Goal: Find contact information: Find contact information

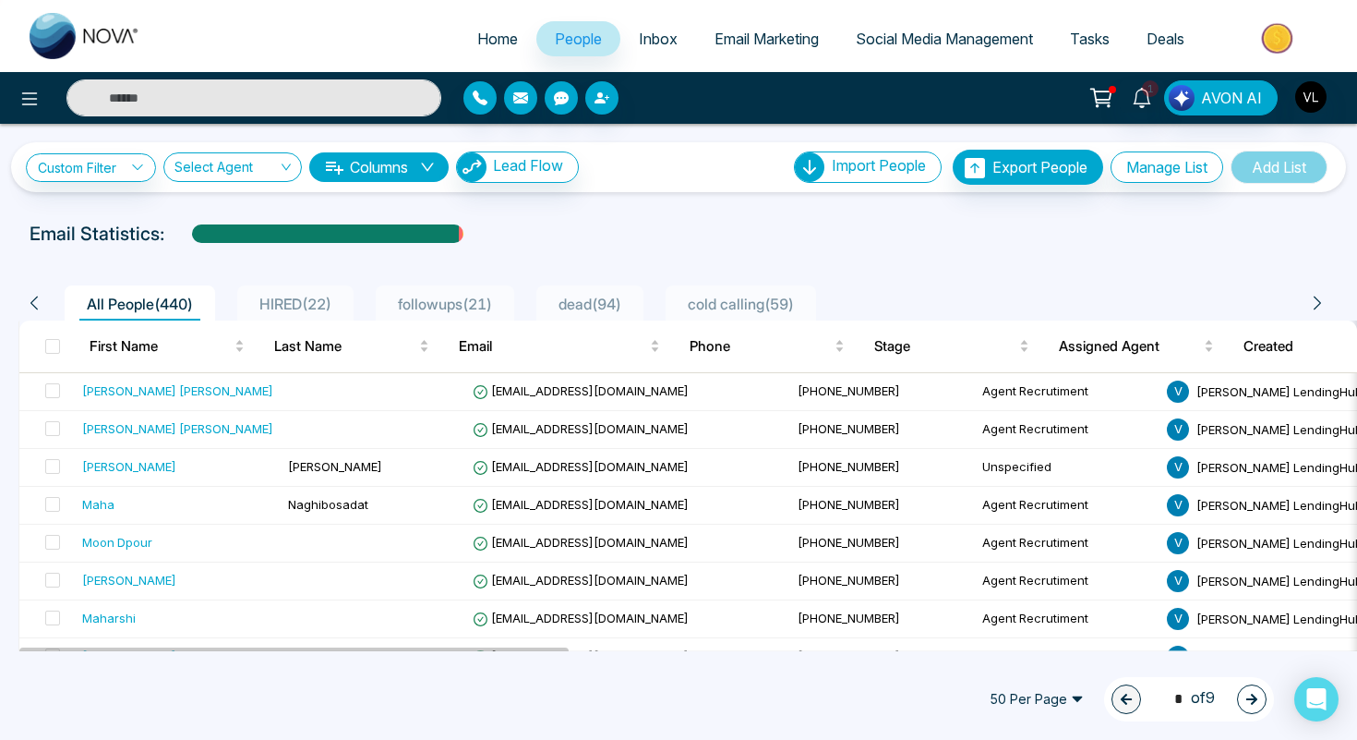
click at [149, 97] on input "text" at bounding box center [253, 97] width 375 height 37
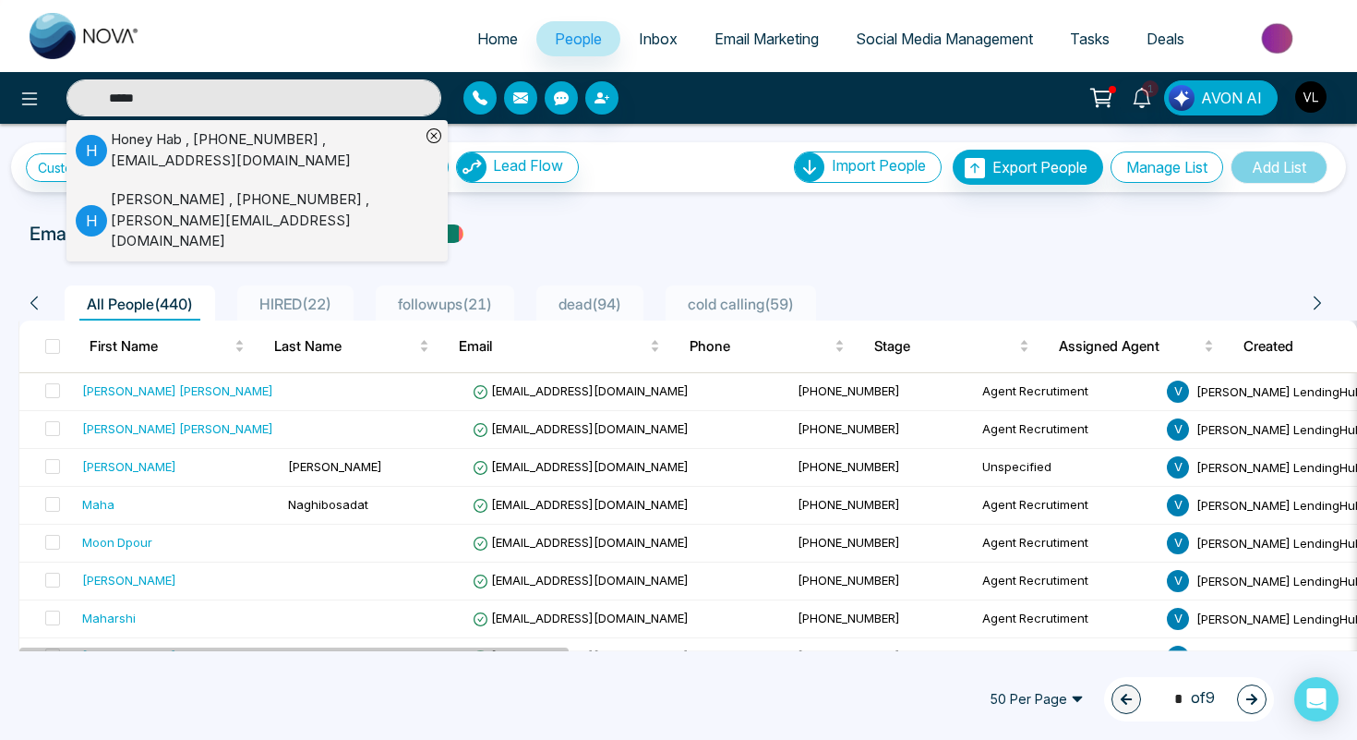
type input "*****"
click at [145, 150] on div "Honey Hab , [PHONE_NUMBER] , [EMAIL_ADDRESS][DOMAIN_NAME]" at bounding box center [265, 150] width 309 height 42
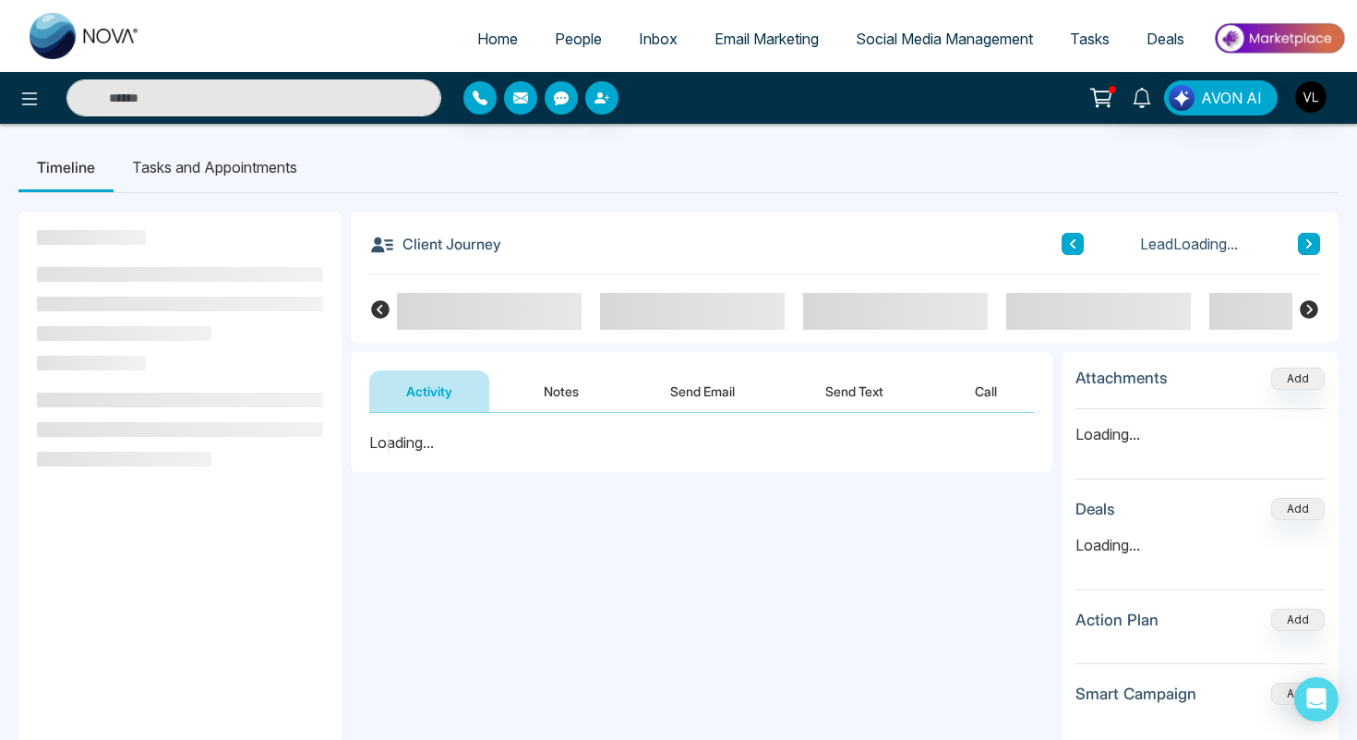
click at [153, 97] on input "text" at bounding box center [253, 97] width 375 height 37
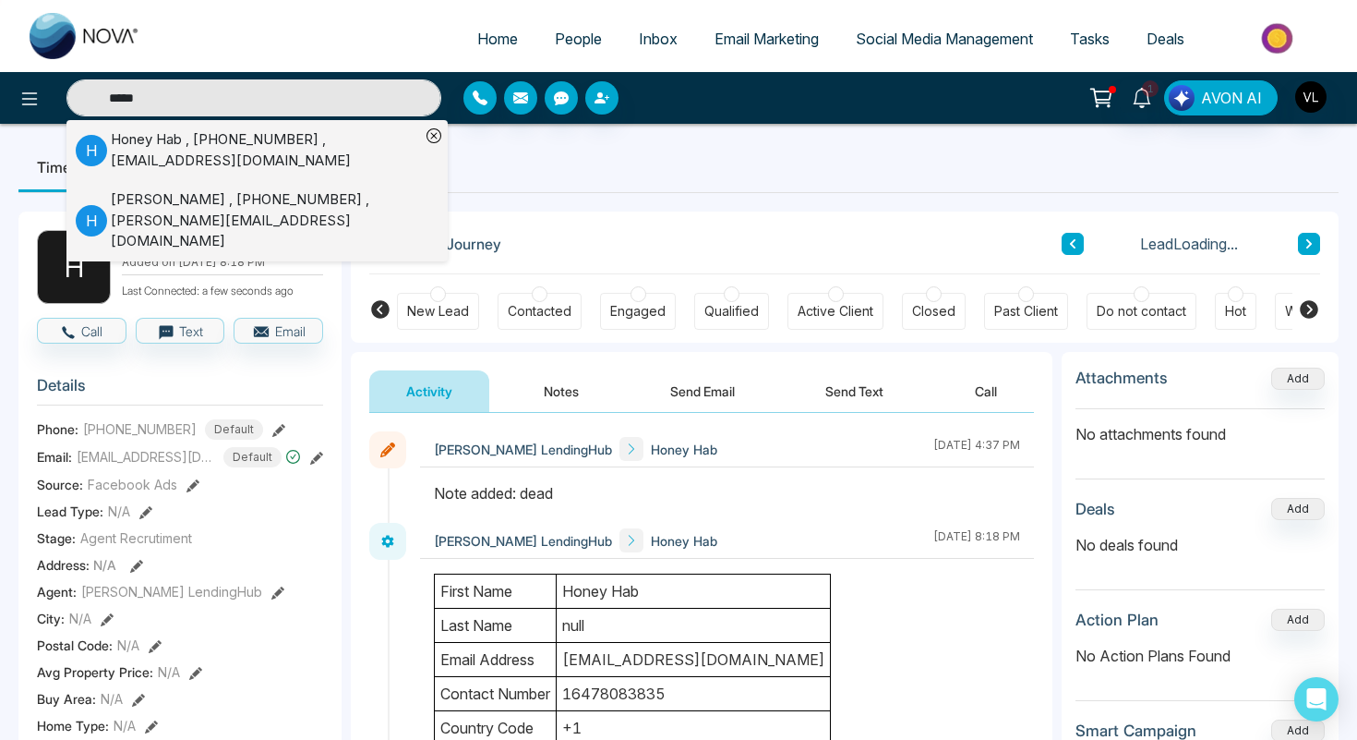
type input "*****"
click at [150, 215] on div "[PERSON_NAME] , [PHONE_NUMBER] , [PERSON_NAME][EMAIL_ADDRESS][DOMAIN_NAME]" at bounding box center [265, 220] width 309 height 63
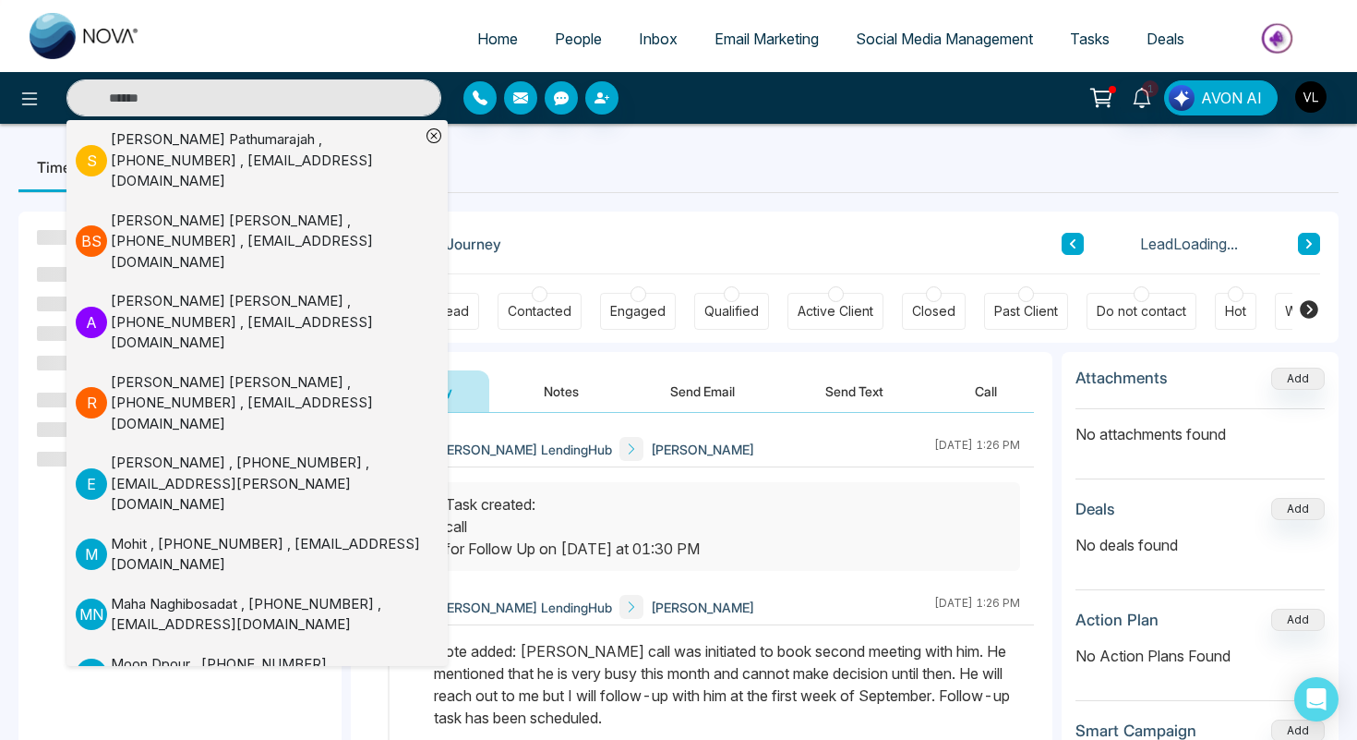
click at [462, 220] on div "Client Journey Lead Loading..." at bounding box center [844, 242] width 951 height 63
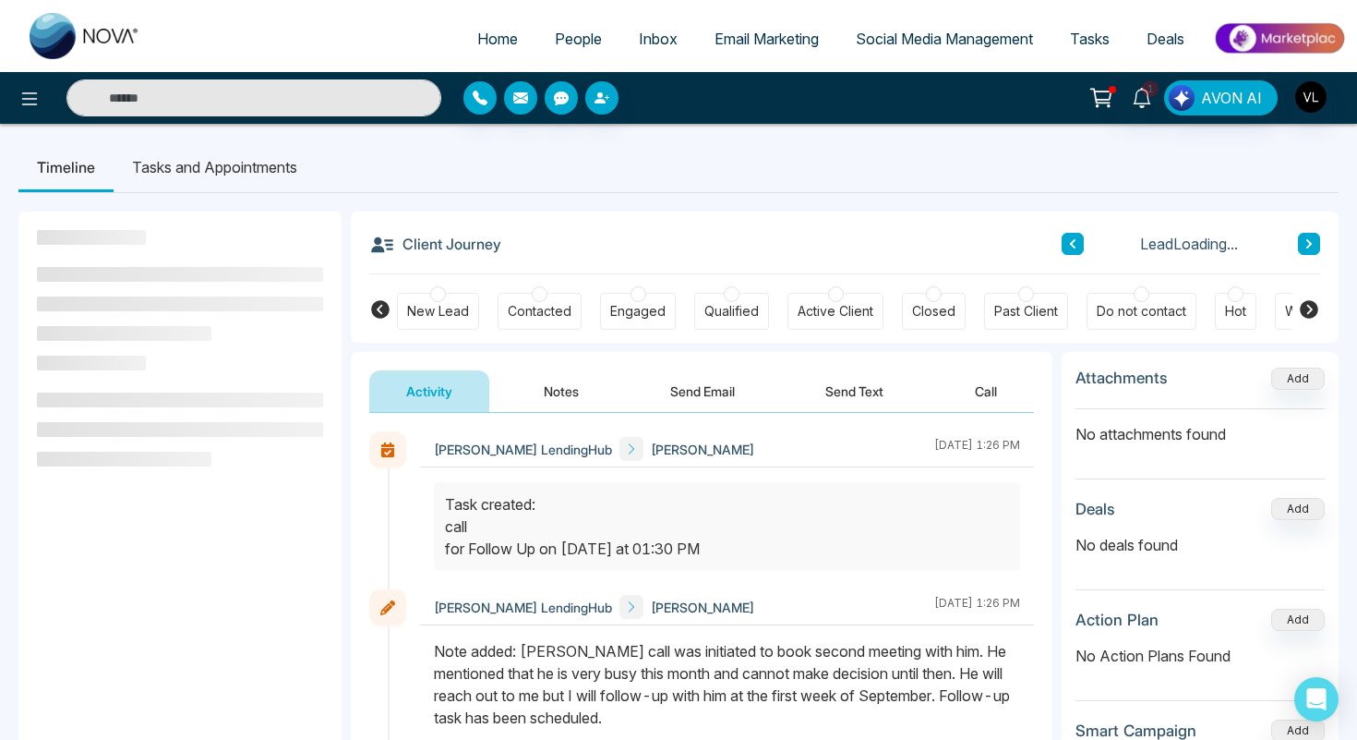
click at [462, 217] on div "Client Journey Lead Loading..." at bounding box center [844, 242] width 951 height 63
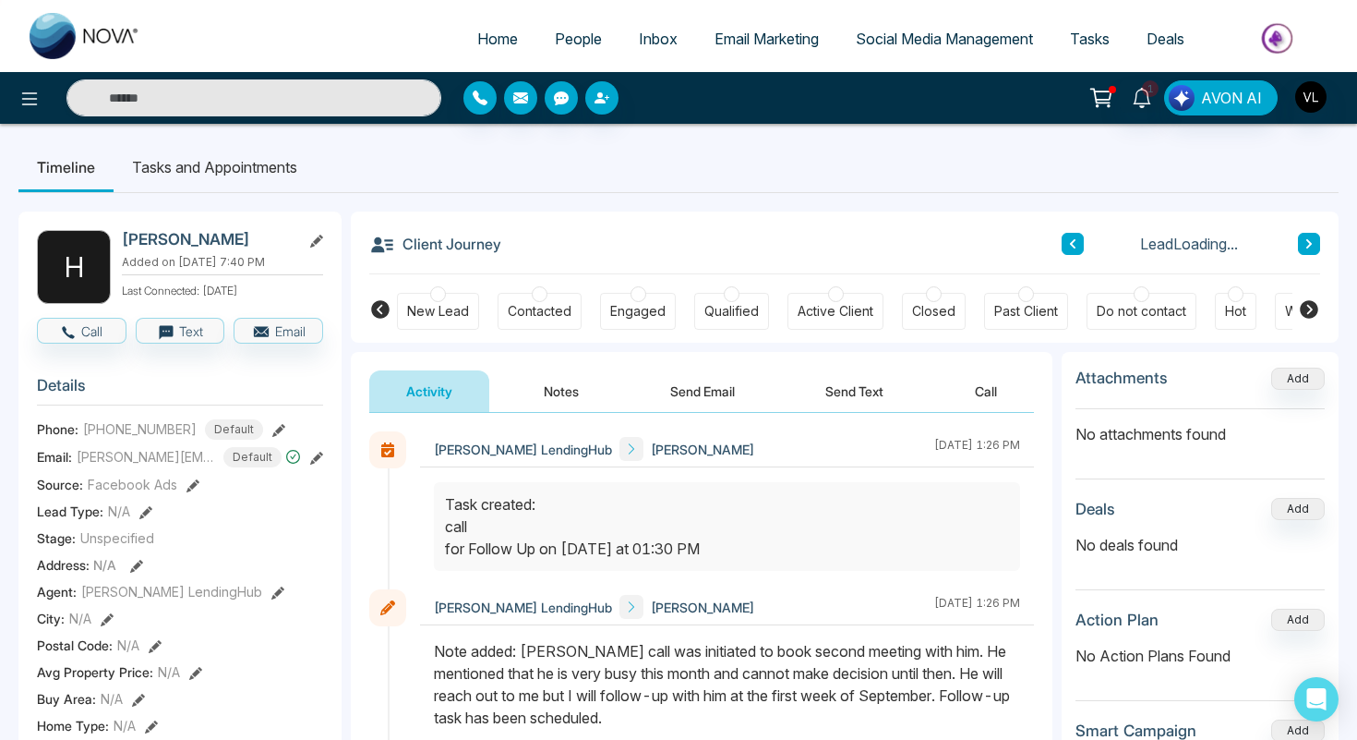
drag, startPoint x: 260, startPoint y: 247, endPoint x: 125, endPoint y: 247, distance: 135.7
click at [124, 246] on h2 "[PERSON_NAME]" at bounding box center [208, 239] width 172 height 18
copy h2 "[PERSON_NAME]"
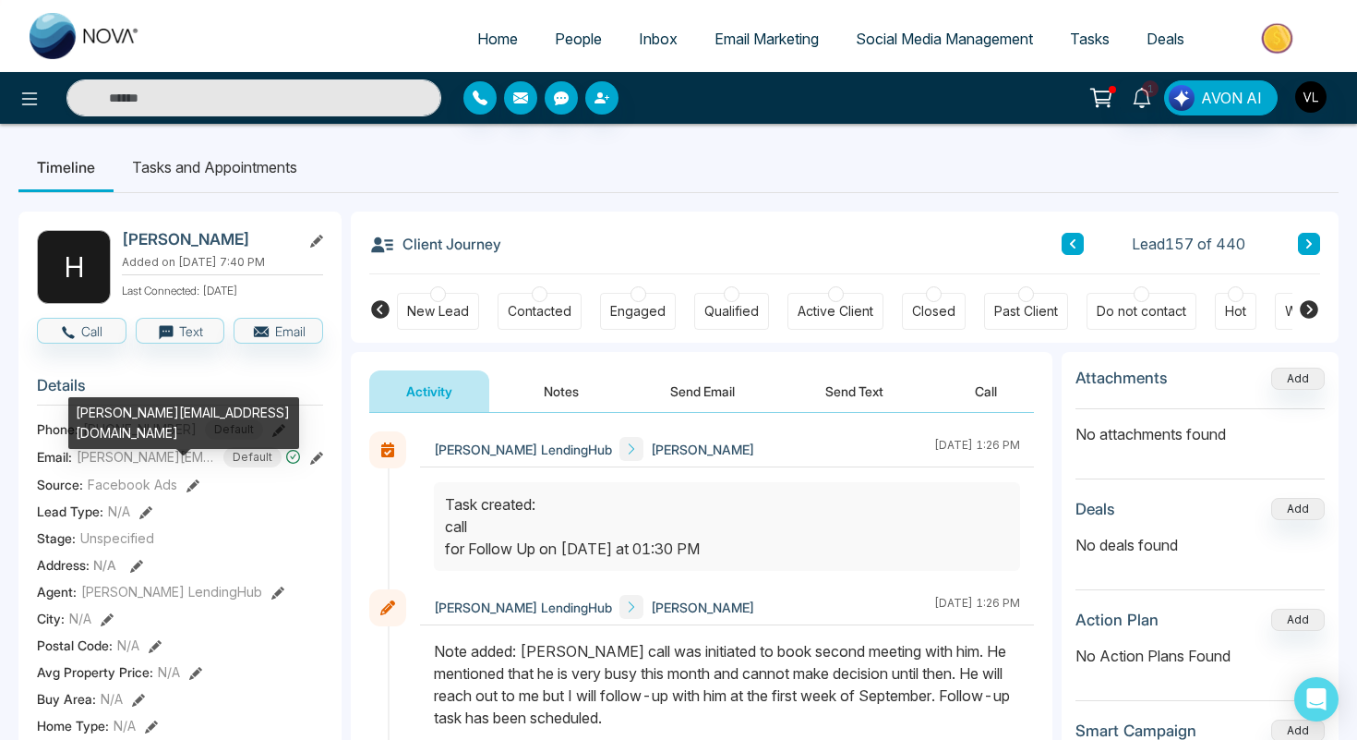
drag, startPoint x: 187, startPoint y: 429, endPoint x: 93, endPoint y: 428, distance: 94.2
click at [92, 428] on div "[PERSON_NAME][EMAIL_ADDRESS][DOMAIN_NAME]" at bounding box center [183, 429] width 231 height 65
click at [93, 428] on div "[PERSON_NAME][EMAIL_ADDRESS][DOMAIN_NAME]" at bounding box center [183, 429] width 231 height 65
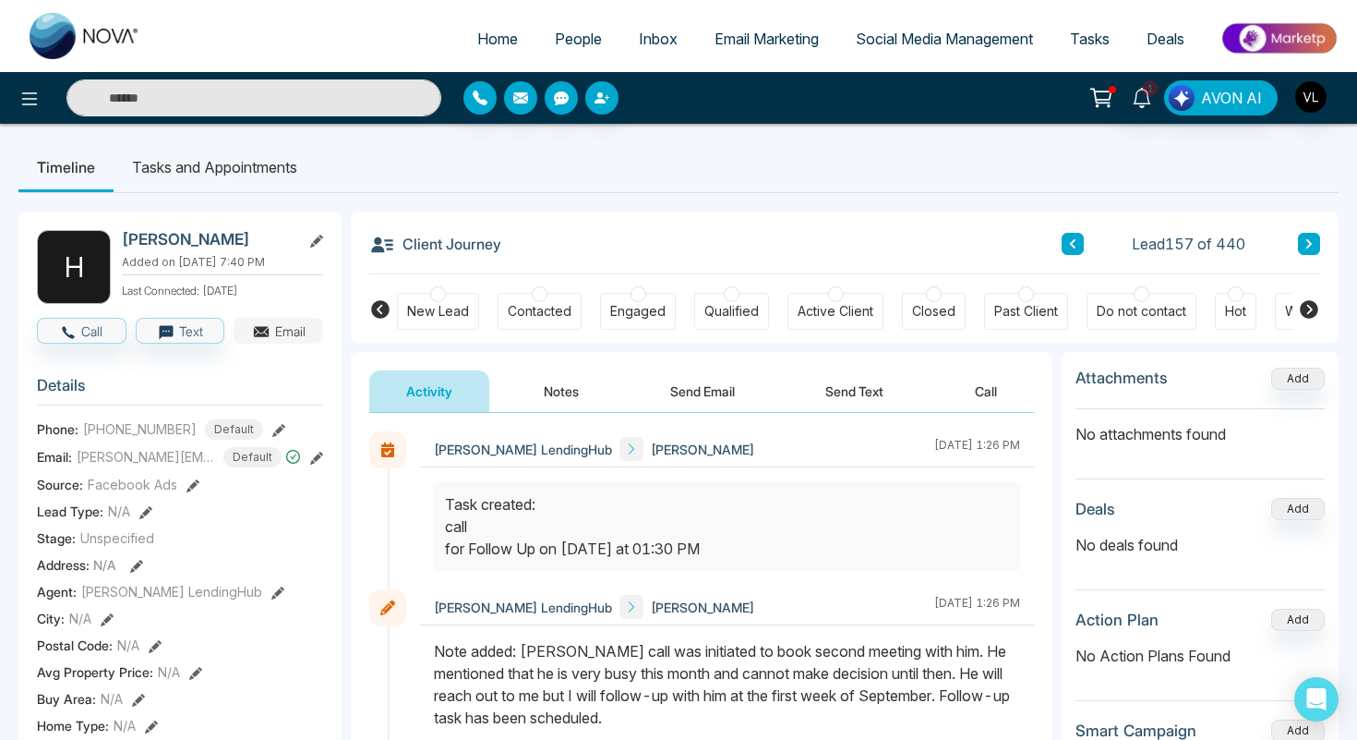
click at [270, 322] on icon "button" at bounding box center [261, 331] width 18 height 18
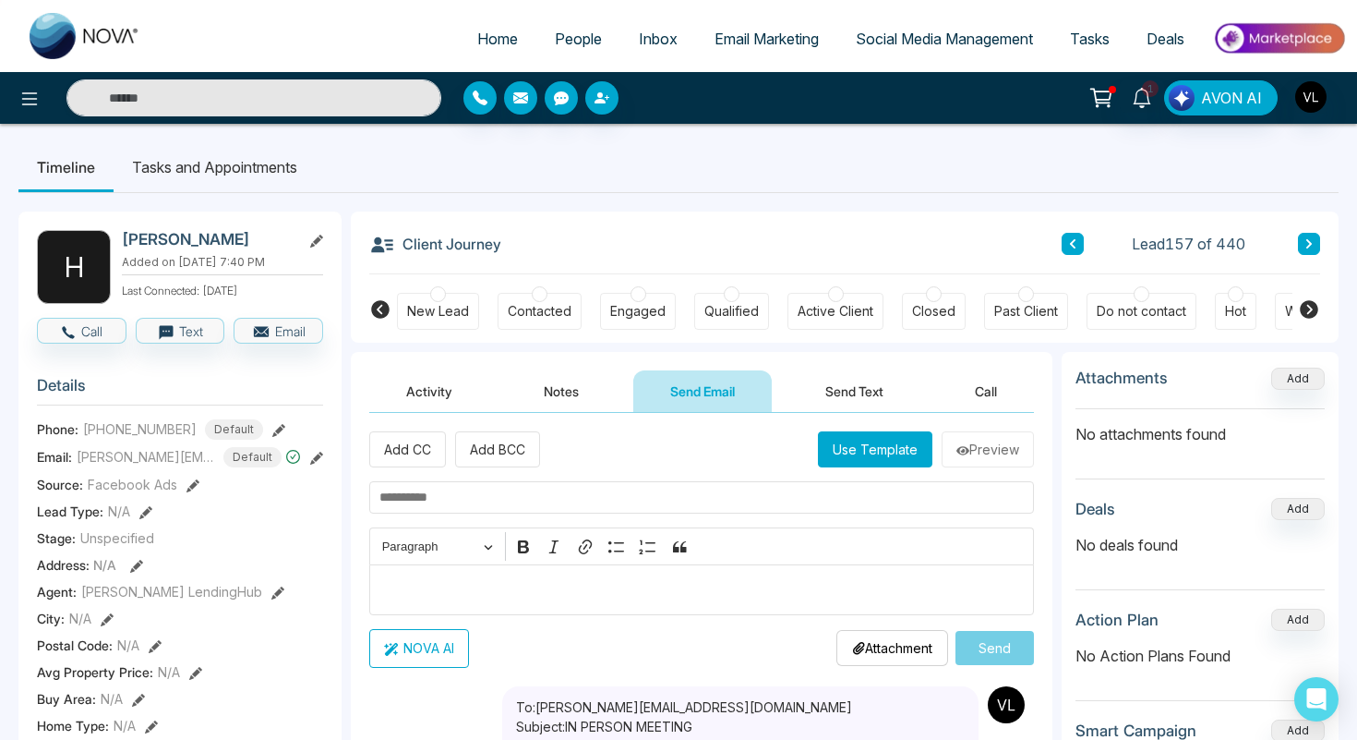
click at [134, 422] on span "[PHONE_NUMBER]" at bounding box center [140, 428] width 114 height 19
copy span "[PHONE_NUMBER]"
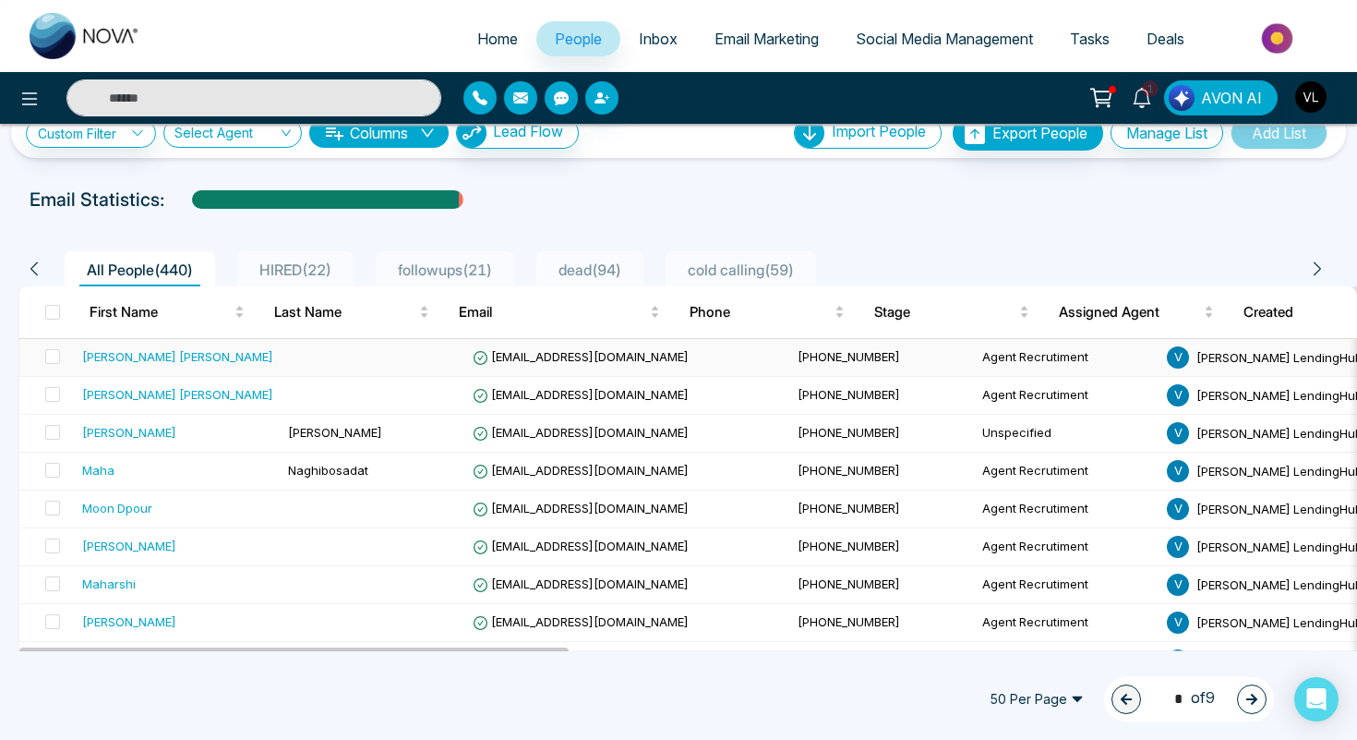
scroll to position [40, 0]
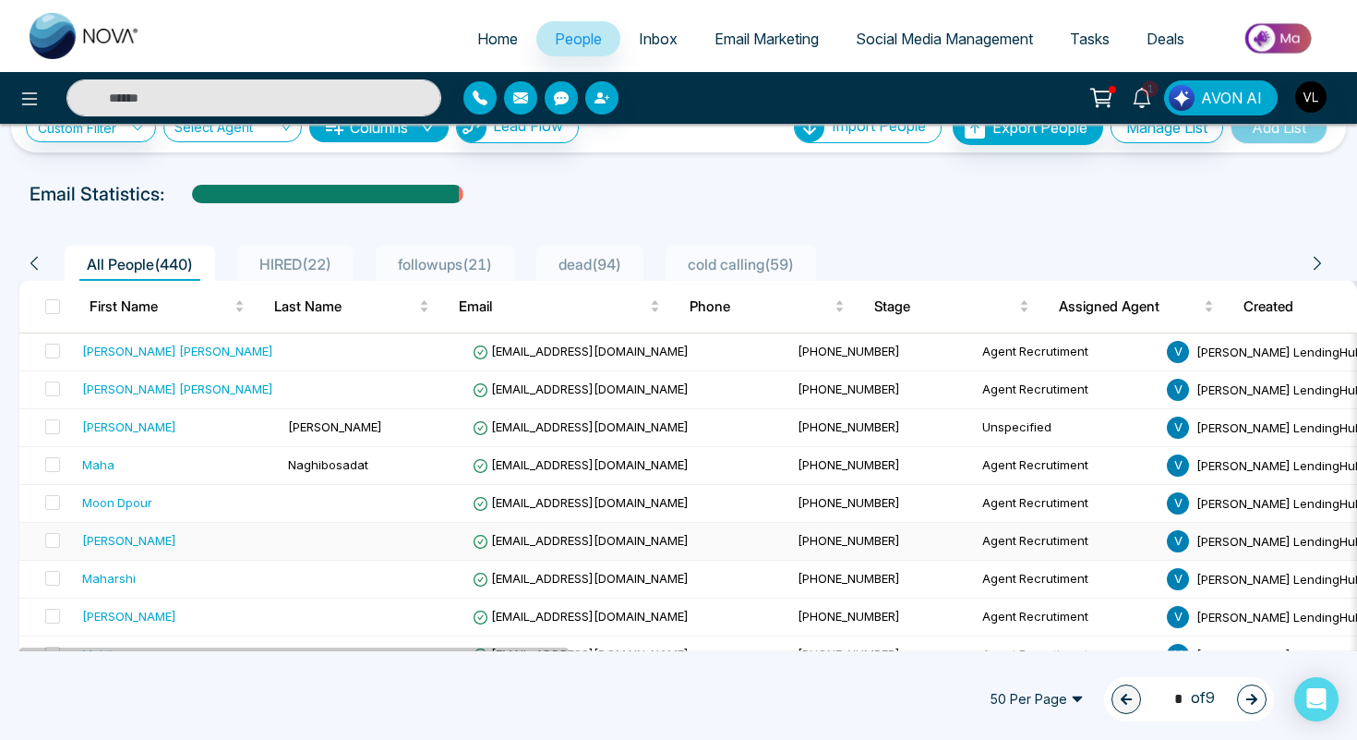
click at [171, 540] on div "[PERSON_NAME]" at bounding box center [177, 540] width 191 height 18
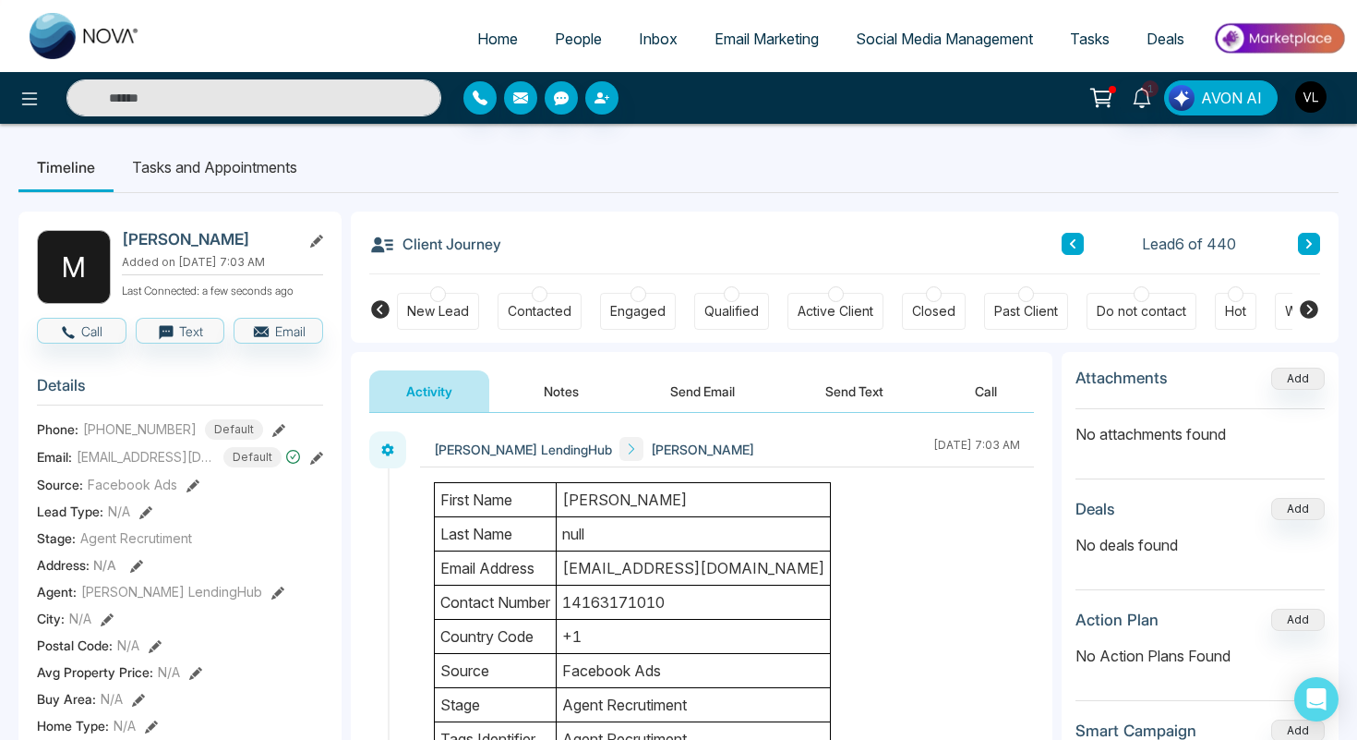
drag, startPoint x: 244, startPoint y: 244, endPoint x: 126, endPoint y: 243, distance: 118.2
click at [126, 243] on h2 "[PERSON_NAME]" at bounding box center [208, 239] width 172 height 18
copy h2 "[PERSON_NAME]"
copy span "[PHONE_NUMBER]"
drag, startPoint x: 189, startPoint y: 439, endPoint x: 85, endPoint y: 440, distance: 104.3
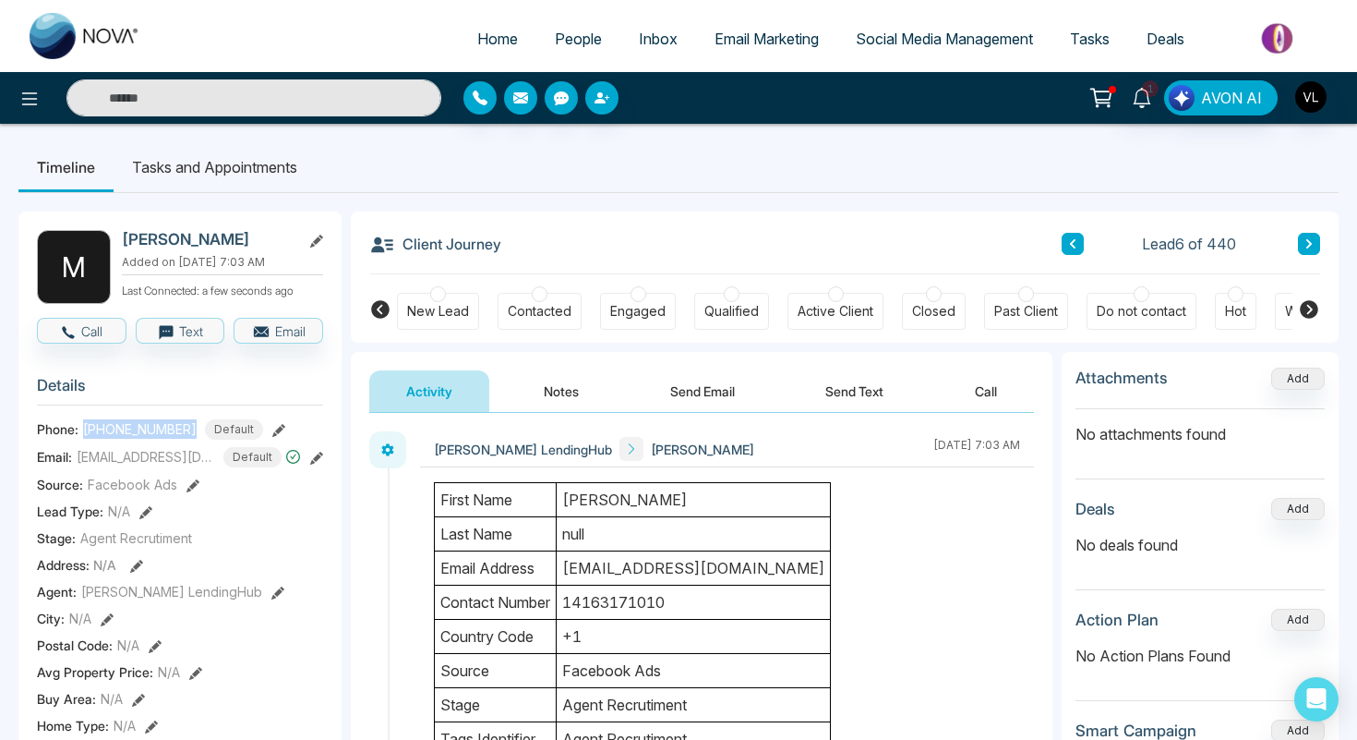
click at [85, 439] on div "[PHONE_NUMBER] Default" at bounding box center [173, 429] width 180 height 20
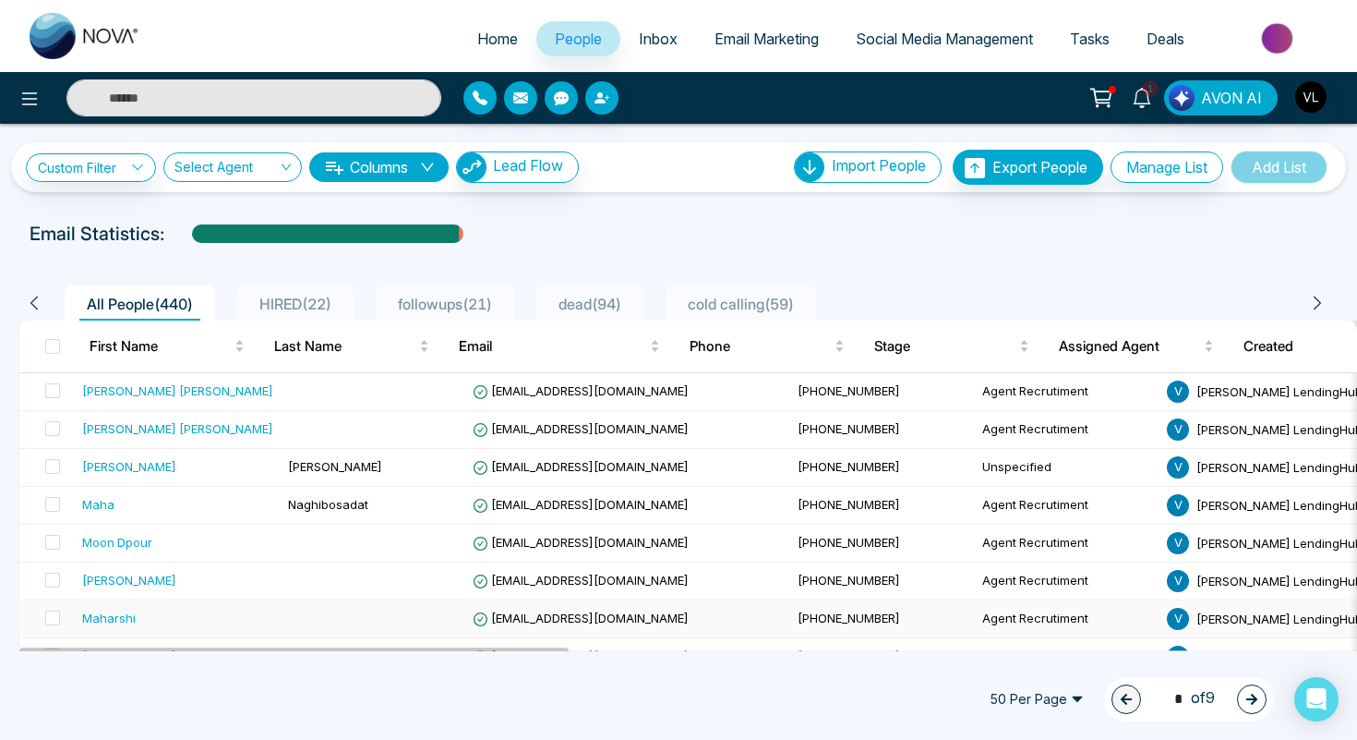
click at [177, 608] on td "Maharshi" at bounding box center [178, 619] width 206 height 38
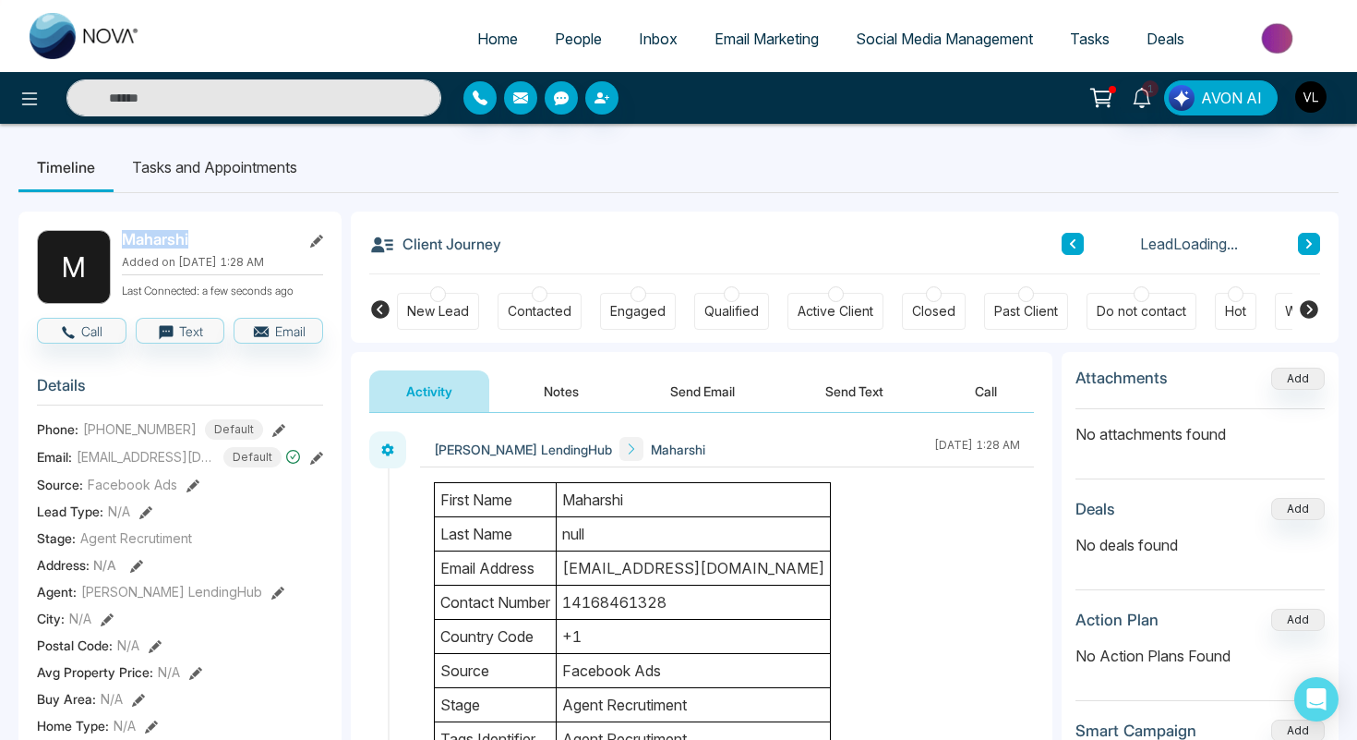
drag, startPoint x: 198, startPoint y: 239, endPoint x: 125, endPoint y: 240, distance: 72.9
click at [124, 240] on h2 "Maharshi" at bounding box center [208, 239] width 172 height 18
copy h2 "Maharshi"
drag, startPoint x: 188, startPoint y: 442, endPoint x: 81, endPoint y: 441, distance: 107.1
click at [83, 439] on div "[PHONE_NUMBER] Default" at bounding box center [173, 429] width 180 height 20
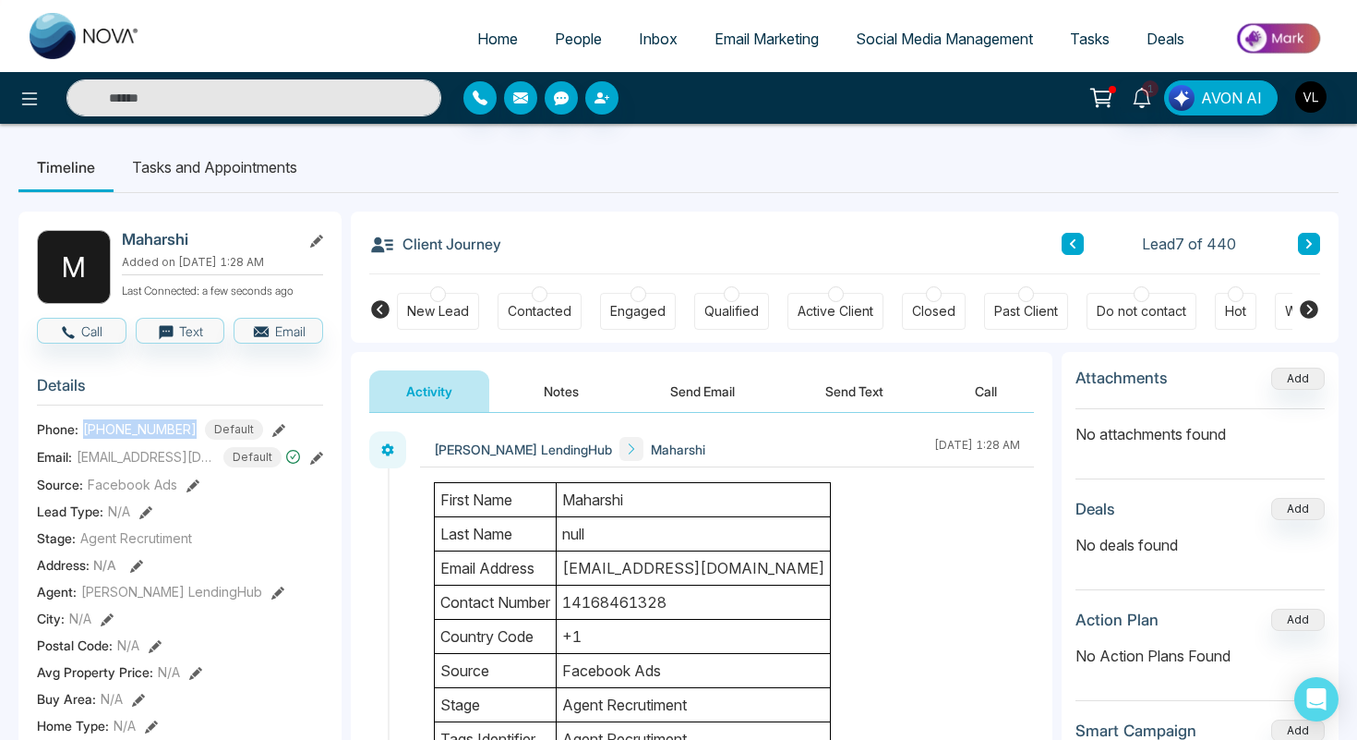
copy span "[PHONE_NUMBER]"
